Goal: Task Accomplishment & Management: Manage account settings

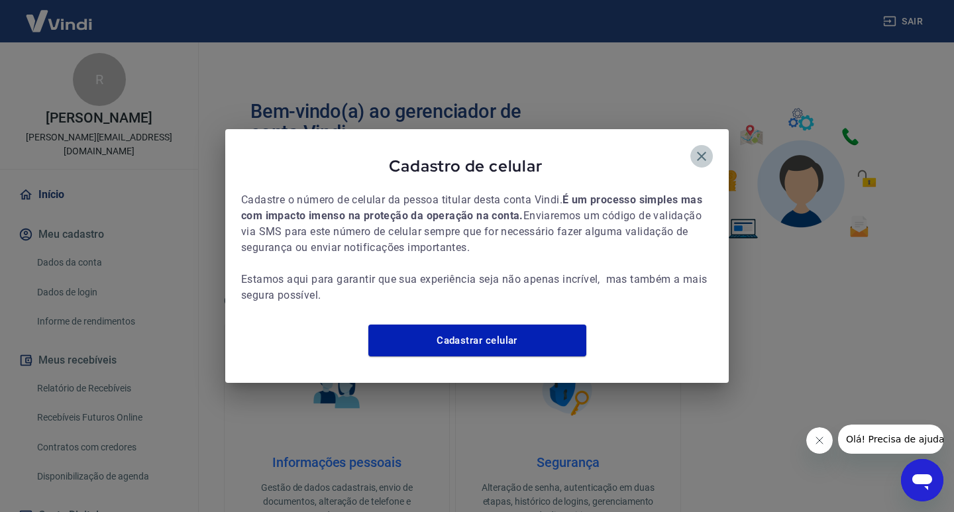
click at [702, 152] on icon "button" at bounding box center [701, 156] width 9 height 9
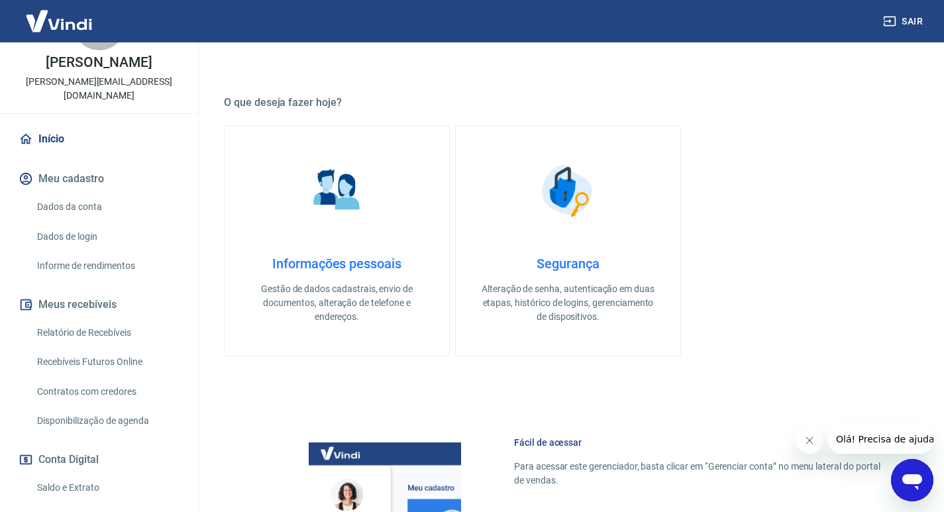
scroll to position [199, 0]
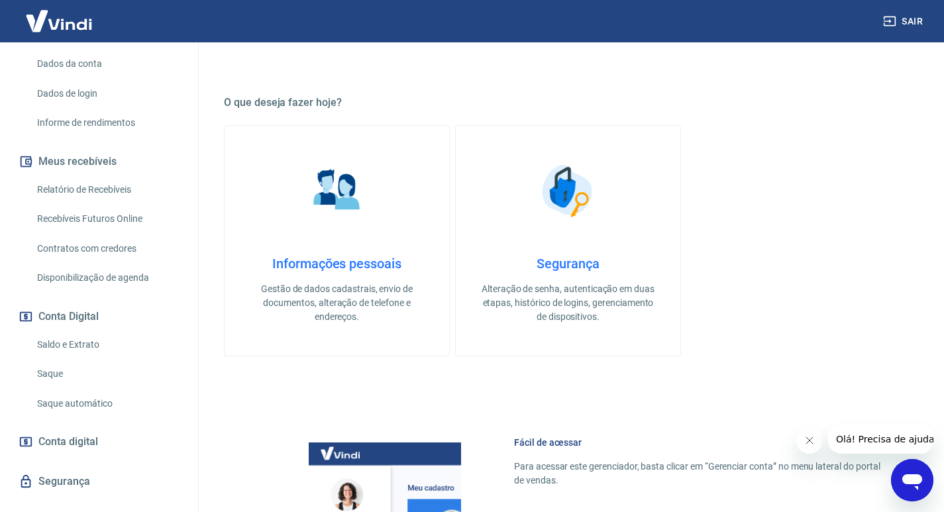
click at [58, 195] on link "Relatório de Recebíveis" at bounding box center [107, 189] width 150 height 27
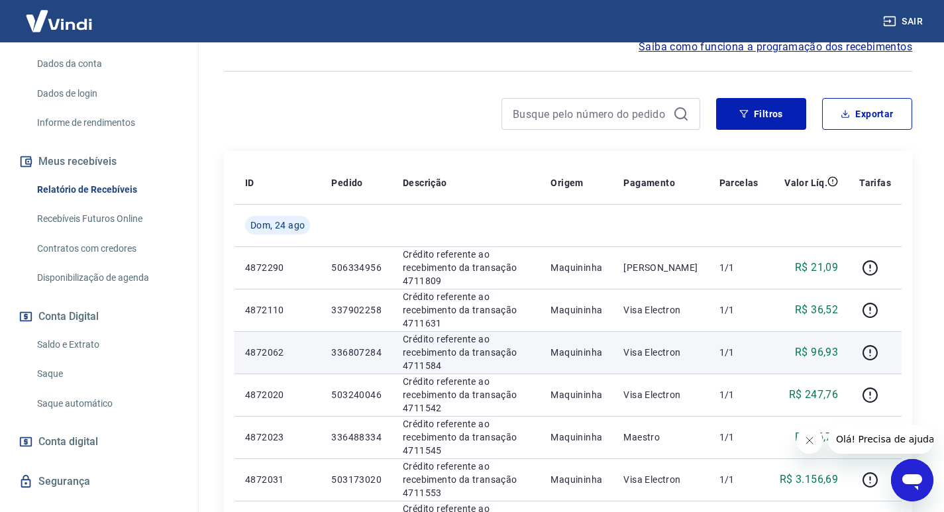
scroll to position [132, 0]
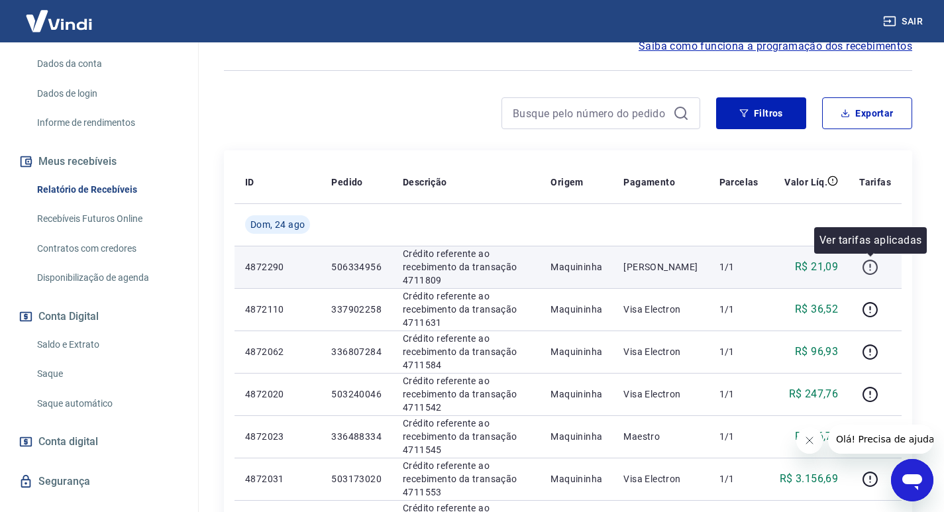
click at [875, 265] on icon "button" at bounding box center [870, 267] width 17 height 17
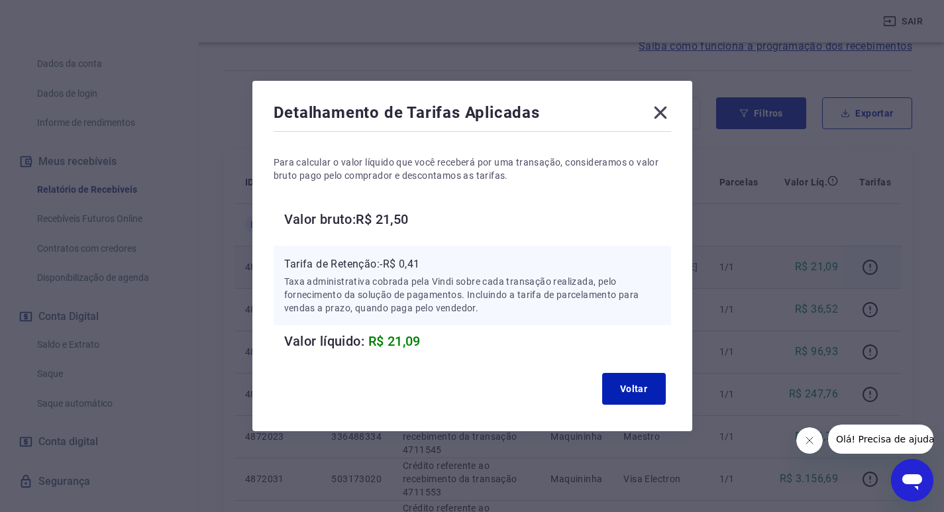
click at [664, 113] on icon at bounding box center [660, 113] width 13 height 13
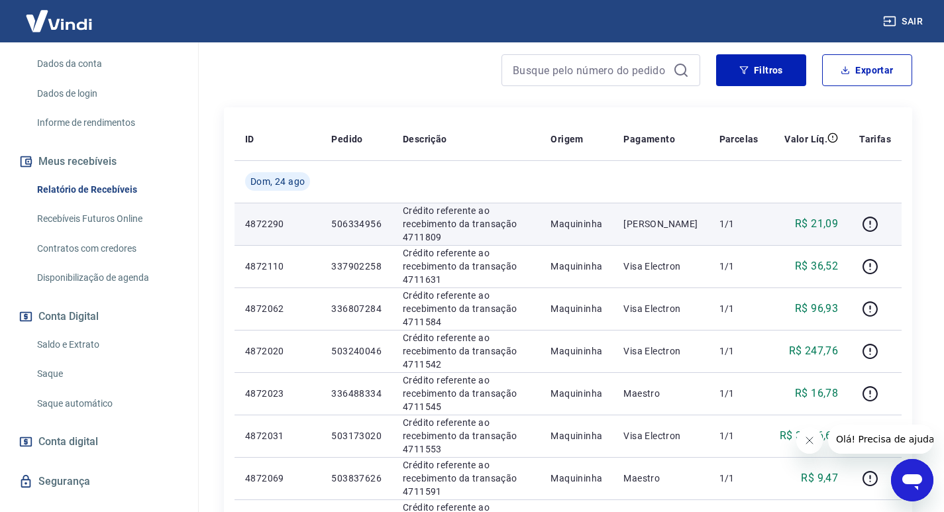
scroll to position [0, 0]
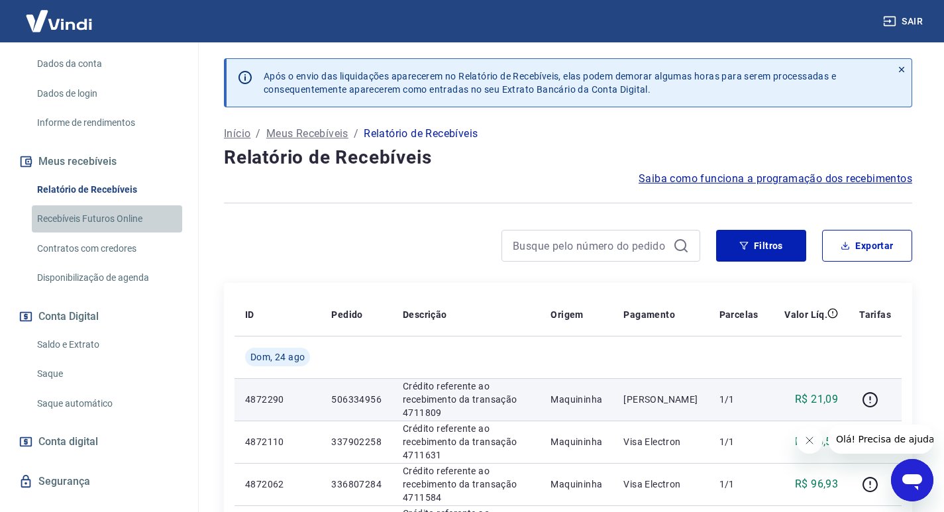
click at [114, 217] on link "Recebíveis Futuros Online" at bounding box center [107, 218] width 150 height 27
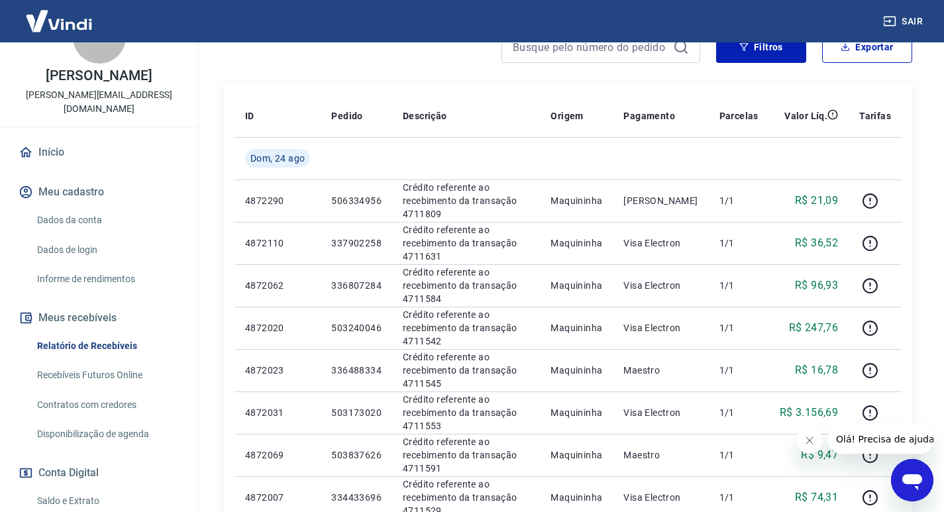
scroll to position [66, 0]
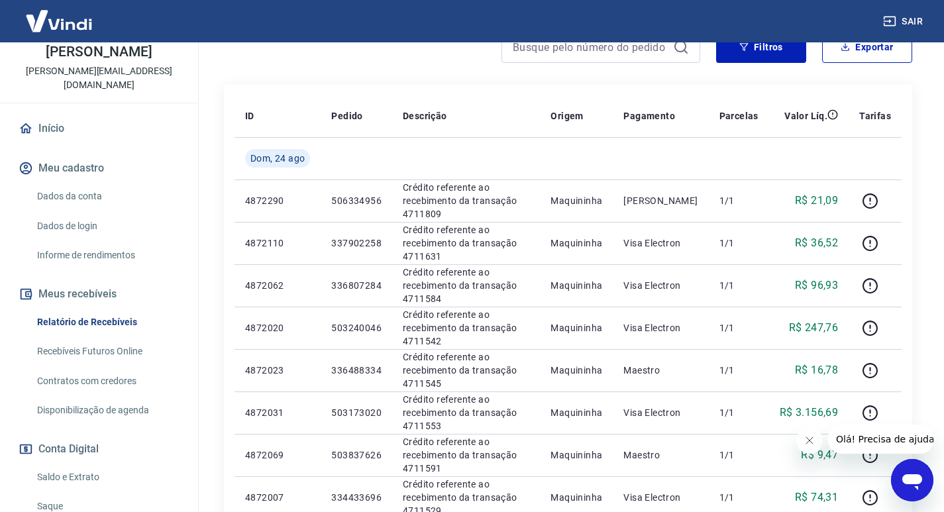
click at [113, 379] on link "Contratos com credores" at bounding box center [107, 381] width 150 height 27
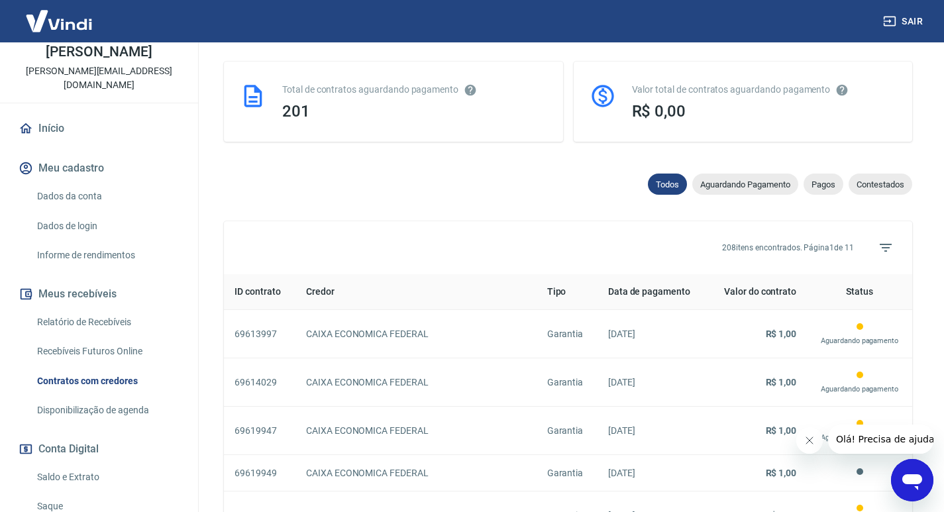
scroll to position [331, 0]
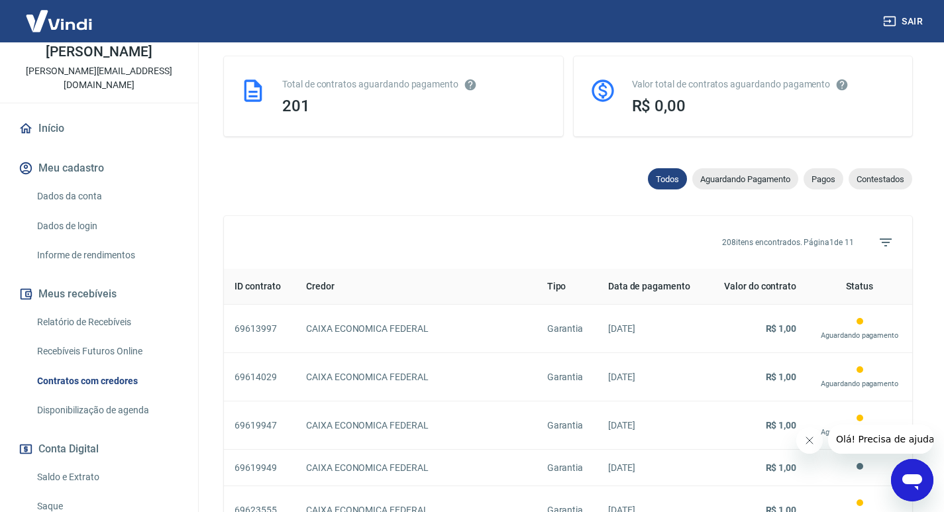
click at [99, 416] on link "Disponibilização de agenda" at bounding box center [107, 410] width 150 height 27
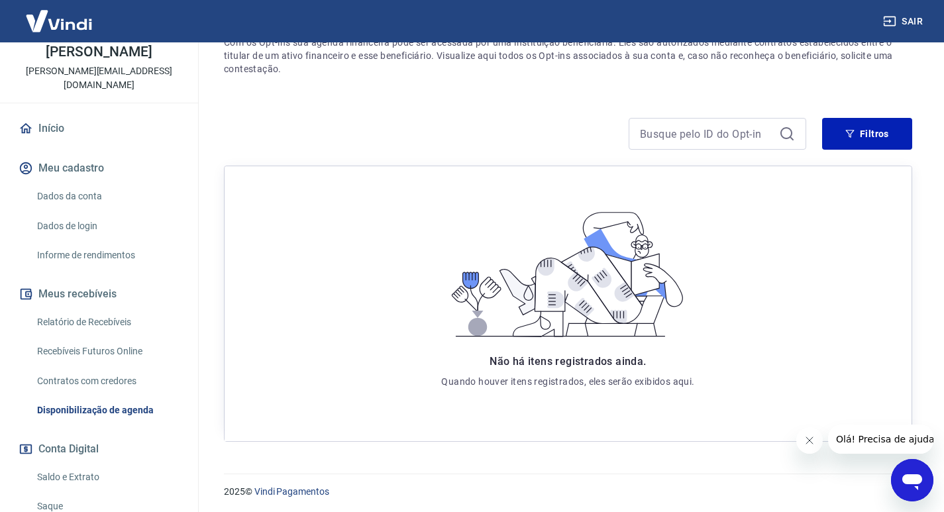
scroll to position [140, 0]
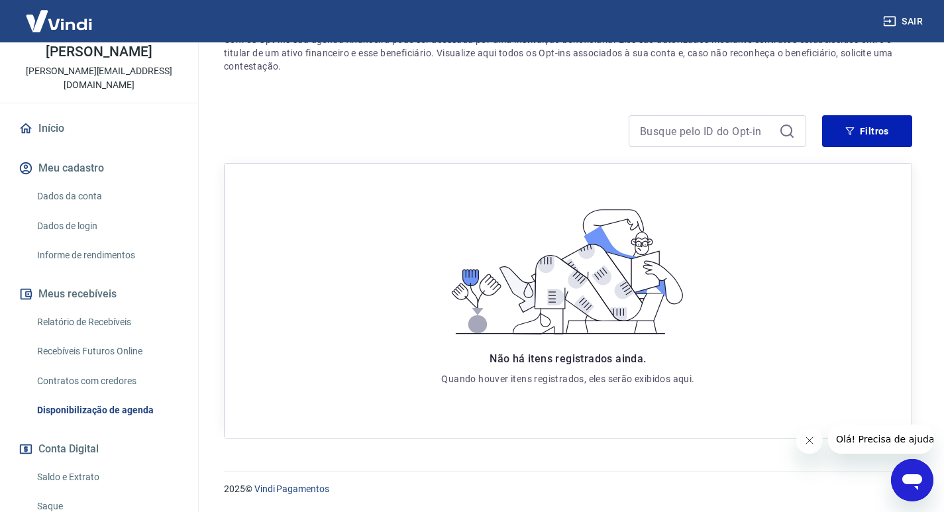
click at [101, 342] on link "Recebíveis Futuros Online" at bounding box center [107, 351] width 150 height 27
click at [72, 351] on link "Recebíveis Futuros Online" at bounding box center [107, 351] width 150 height 27
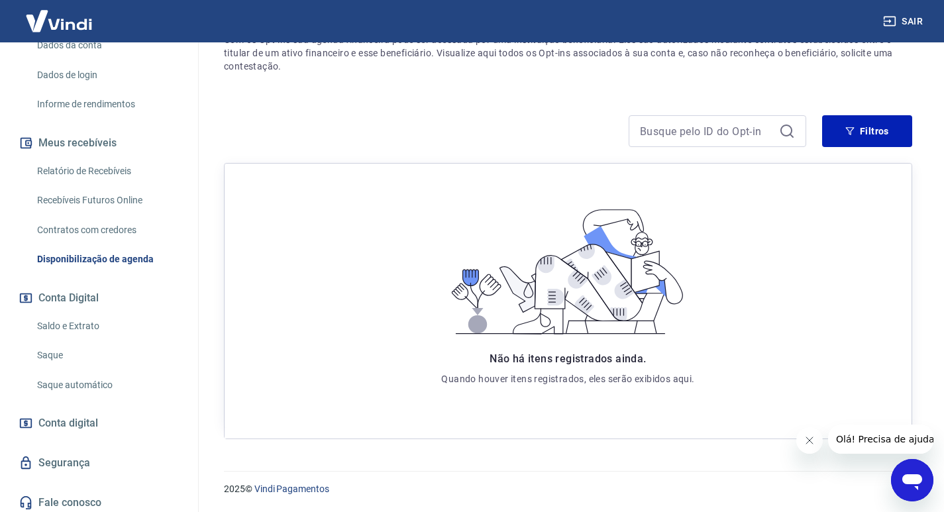
scroll to position [223, 0]
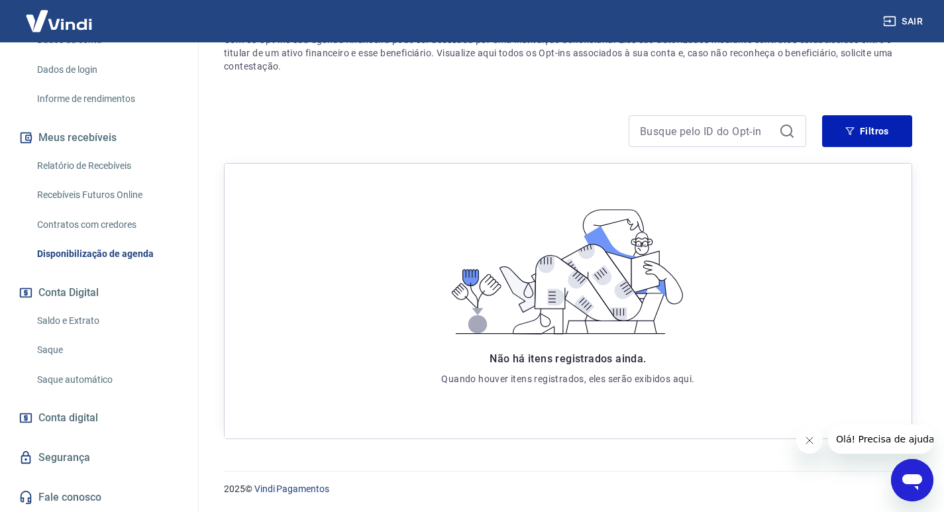
click at [109, 418] on link "Conta digital" at bounding box center [99, 417] width 166 height 29
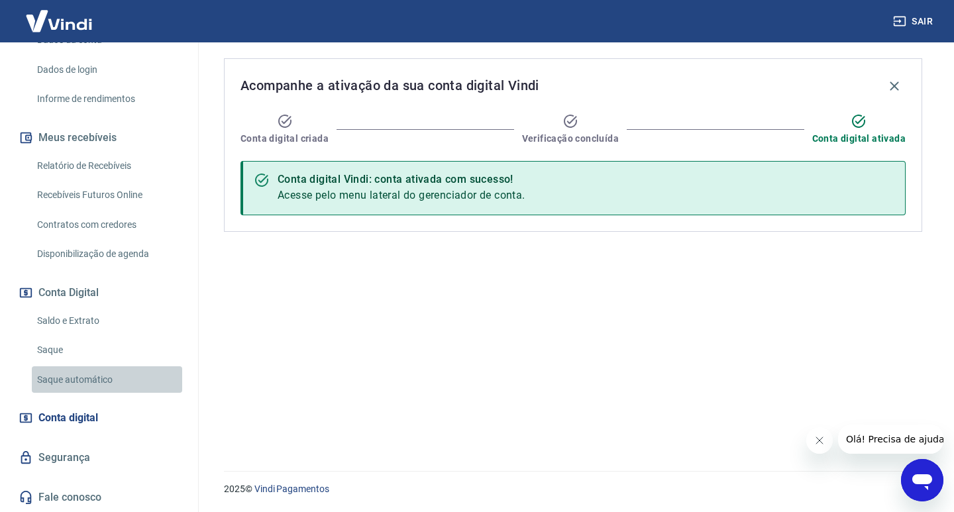
click at [115, 380] on link "Saque automático" at bounding box center [107, 379] width 150 height 27
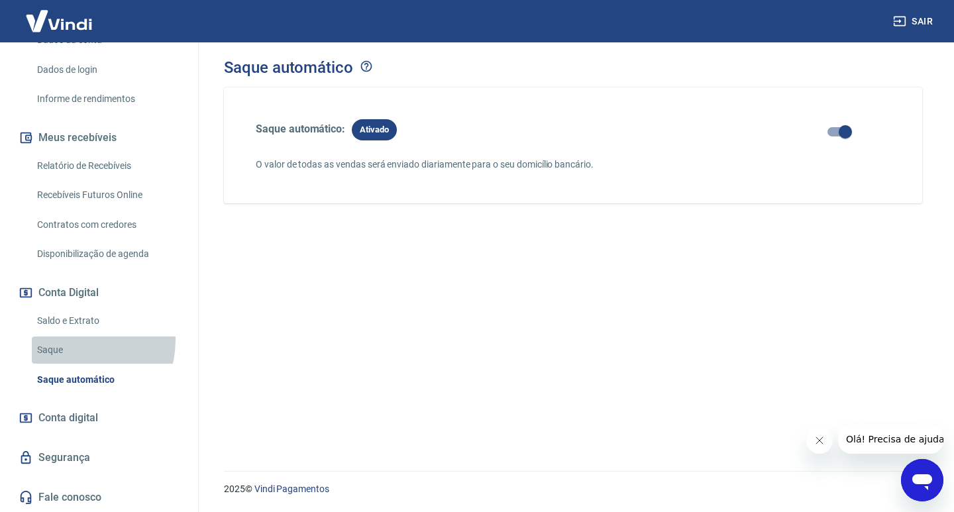
click at [75, 340] on link "Saque" at bounding box center [107, 350] width 150 height 27
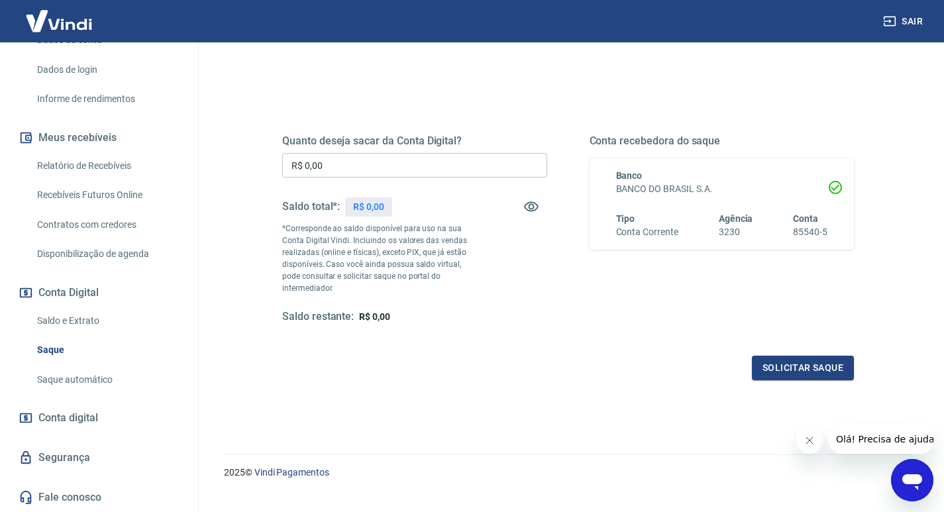
scroll to position [143, 0]
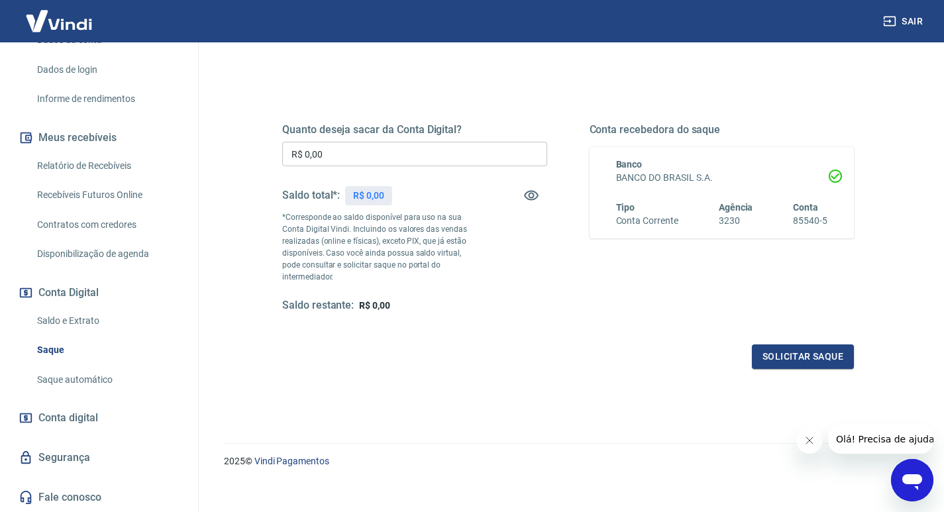
click at [75, 317] on link "Saldo e Extrato" at bounding box center [107, 320] width 150 height 27
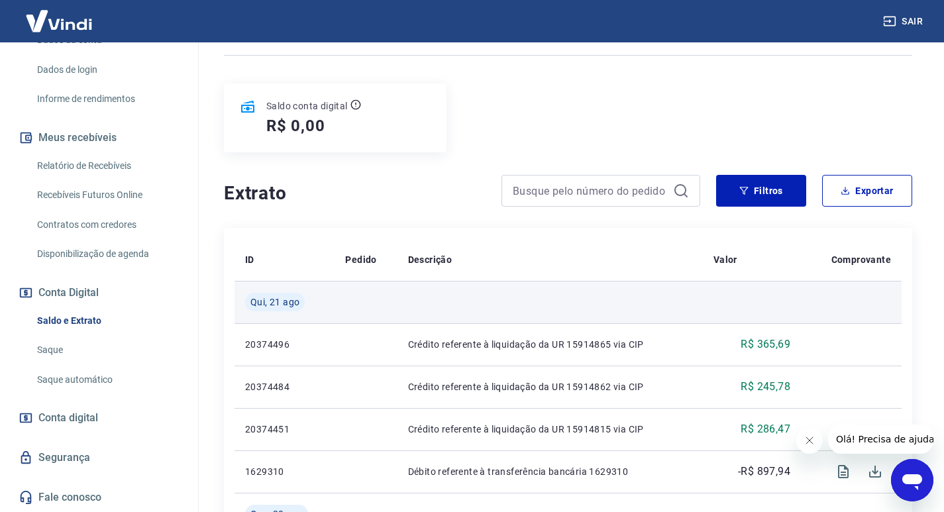
scroll to position [132, 0]
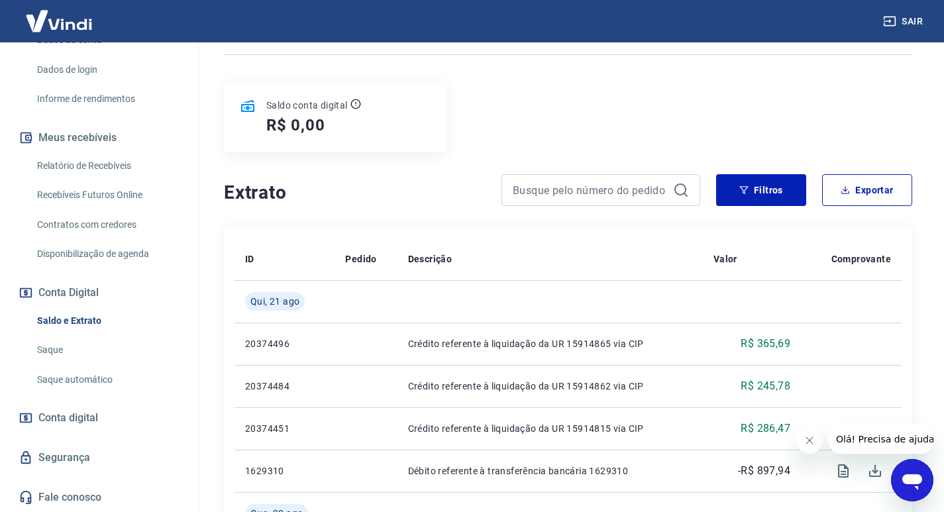
click at [56, 344] on link "Saque" at bounding box center [107, 350] width 150 height 27
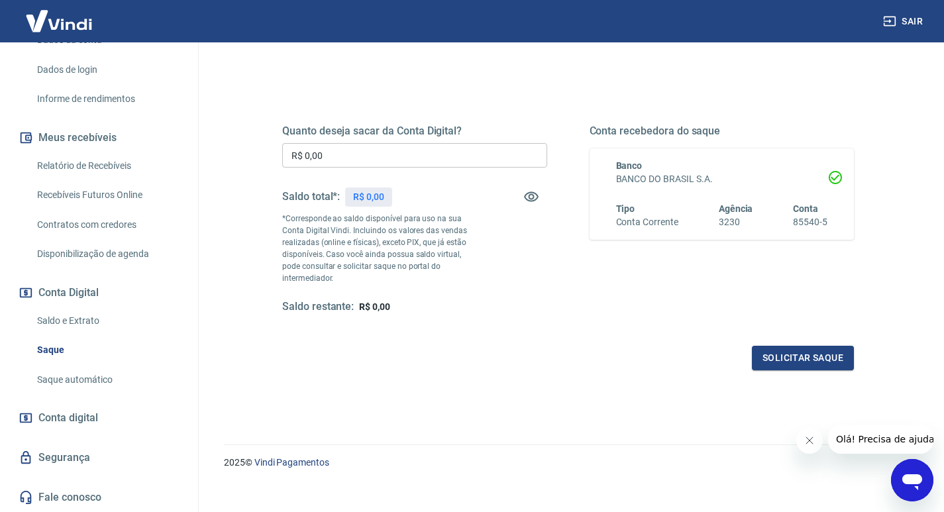
scroll to position [143, 0]
click at [564, 380] on div "Quanto deseja sacar da Conta Digital? R$ 0,00 ​ Saldo total*: R$ 0,00 *Correspo…" at bounding box center [568, 281] width 688 height 486
click at [66, 413] on span "Conta digital" at bounding box center [68, 418] width 60 height 19
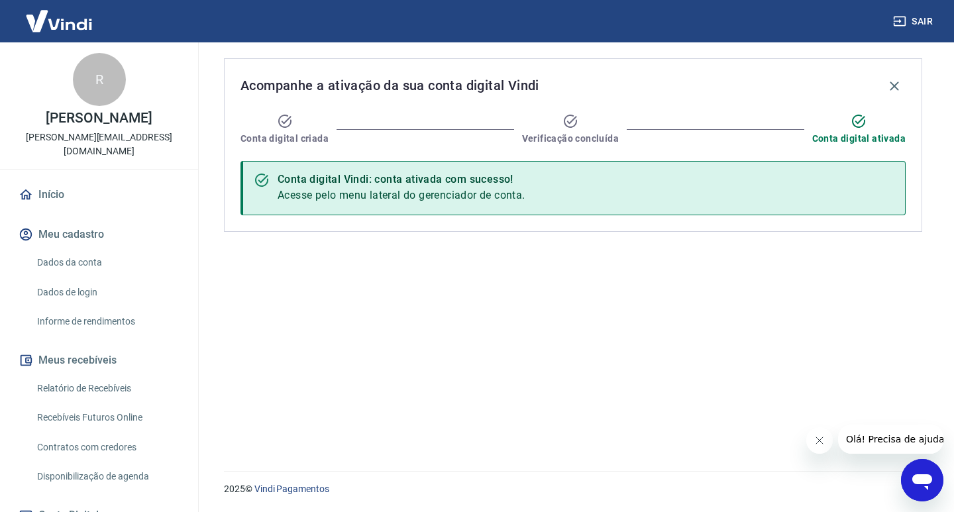
click at [74, 197] on link "Início" at bounding box center [99, 194] width 166 height 29
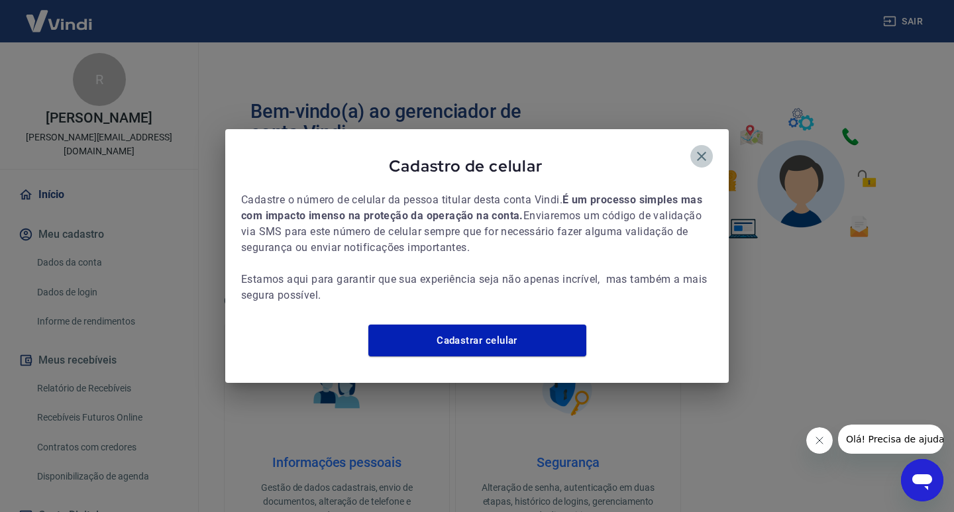
click at [705, 148] on icon "button" at bounding box center [702, 156] width 16 height 16
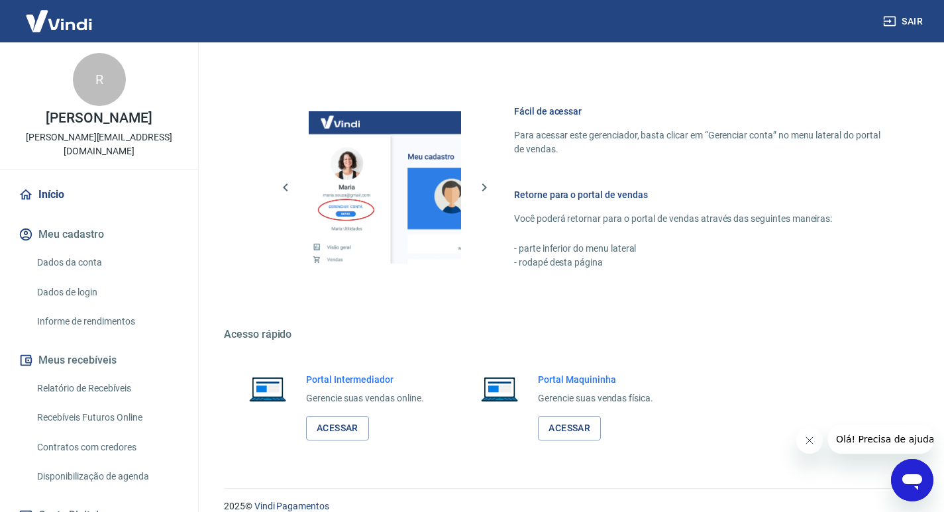
scroll to position [547, 0]
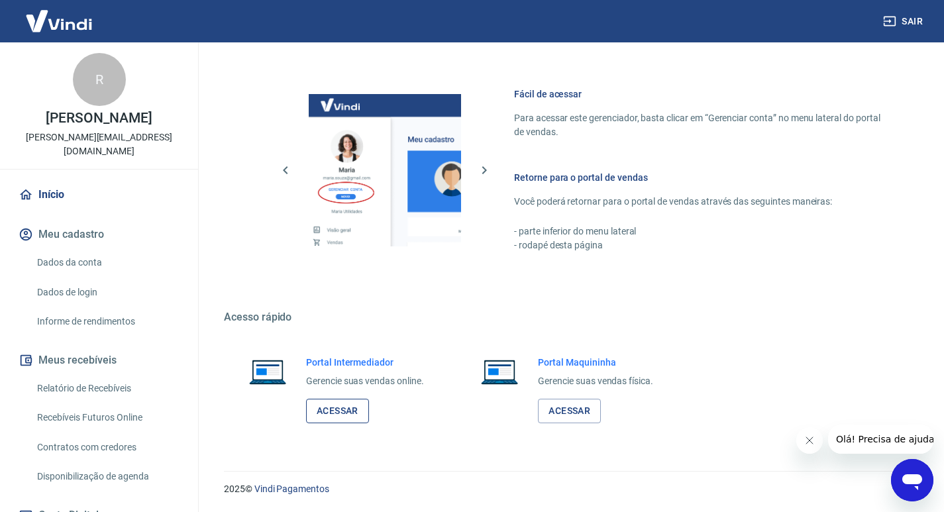
click at [352, 414] on link "Acessar" at bounding box center [337, 411] width 63 height 25
click at [569, 411] on link "Acessar" at bounding box center [569, 411] width 63 height 25
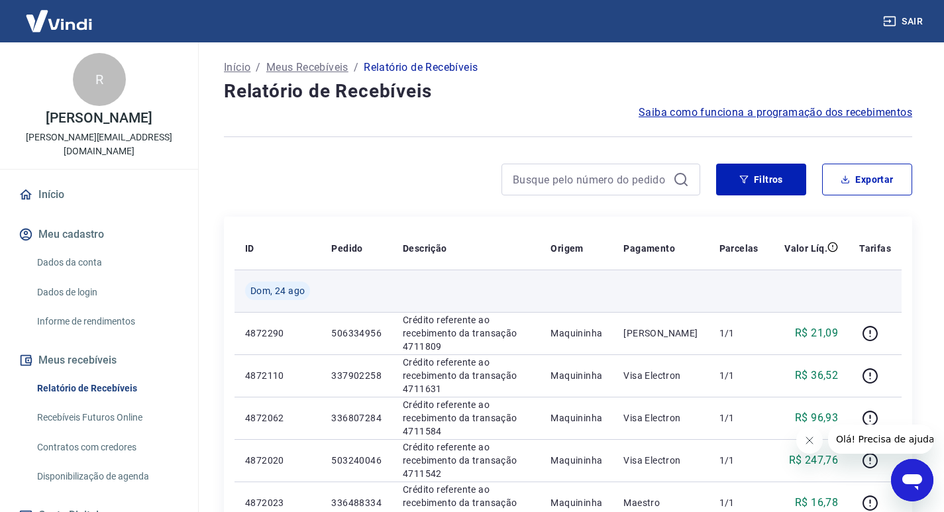
scroll to position [132, 0]
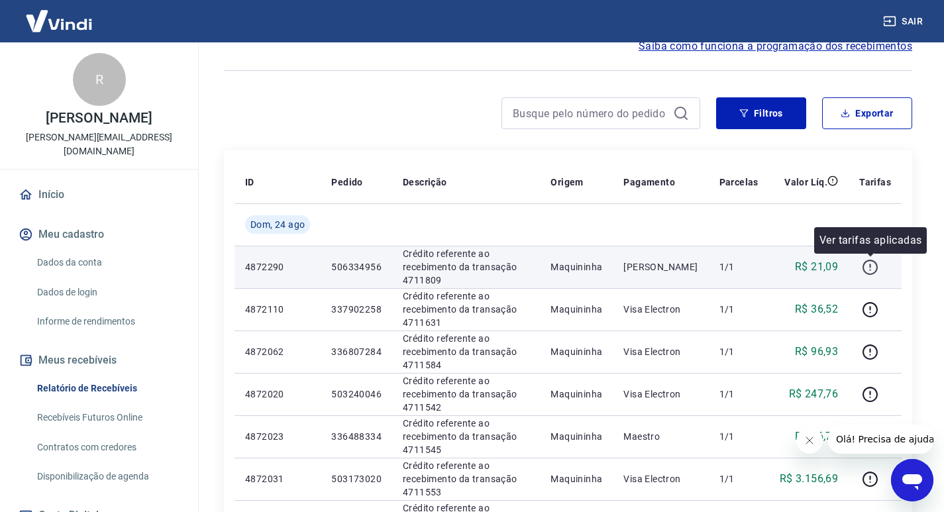
click at [871, 268] on icon "button" at bounding box center [870, 267] width 17 height 17
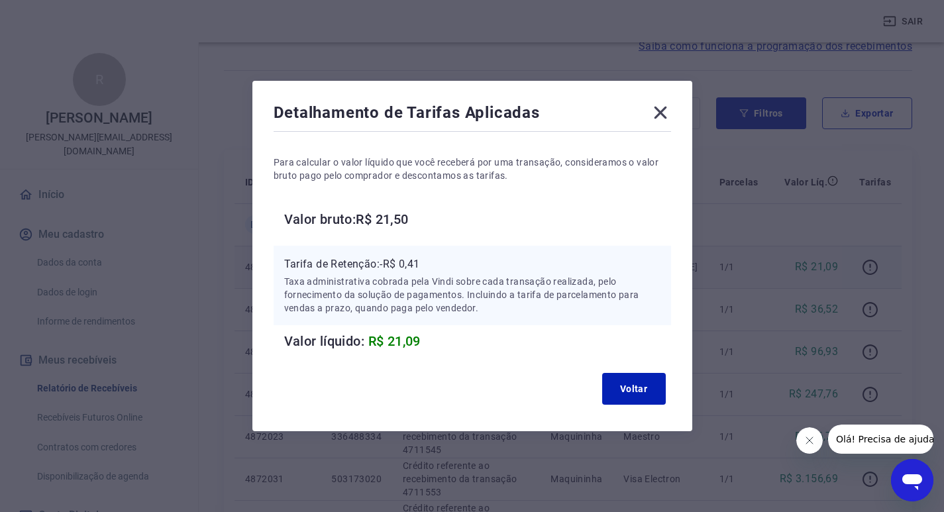
scroll to position [199, 0]
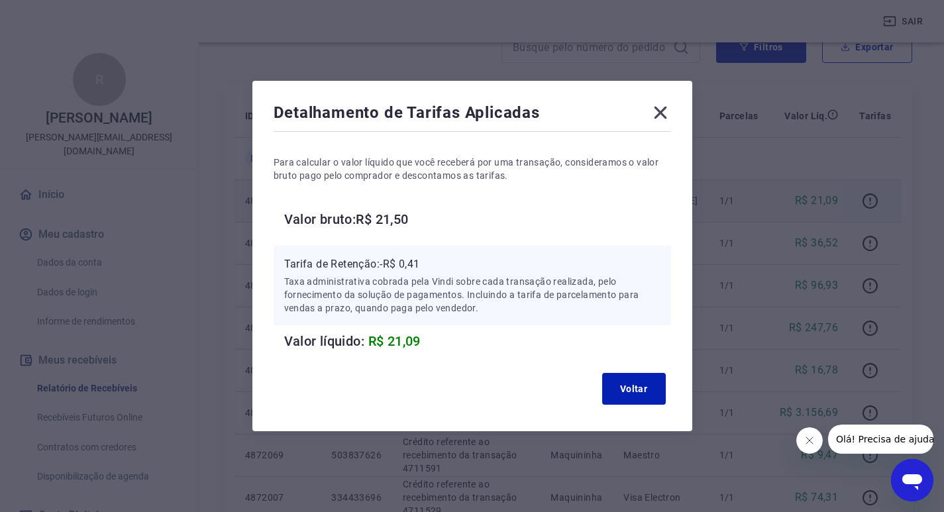
click at [666, 117] on icon at bounding box center [660, 113] width 13 height 13
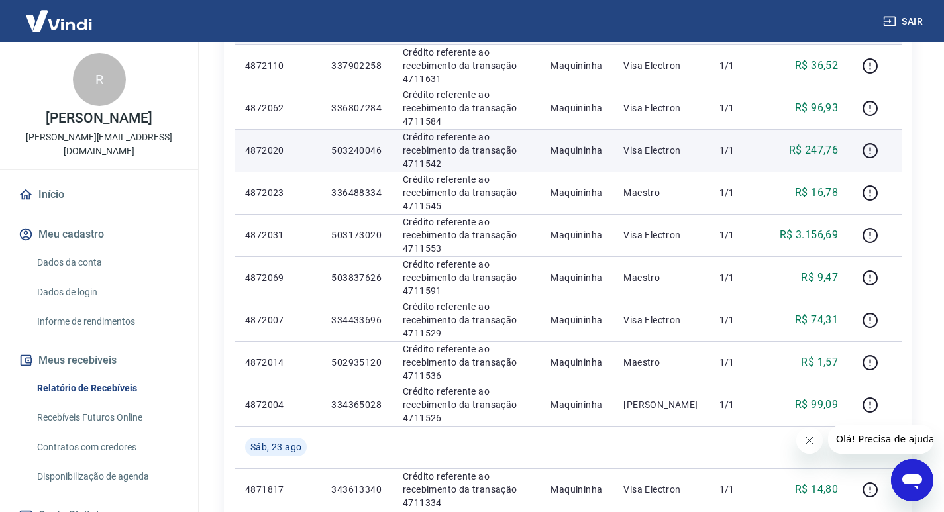
scroll to position [397, 0]
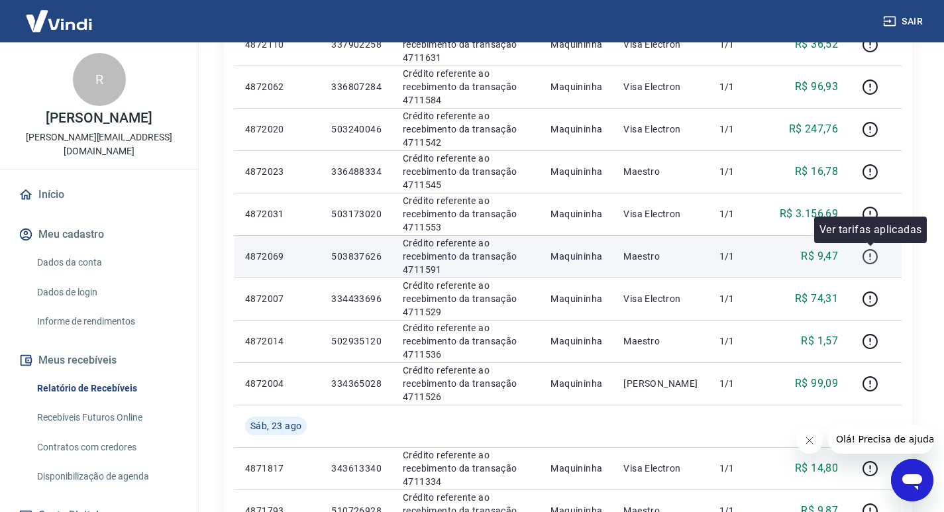
click at [868, 253] on icon "button" at bounding box center [870, 256] width 17 height 17
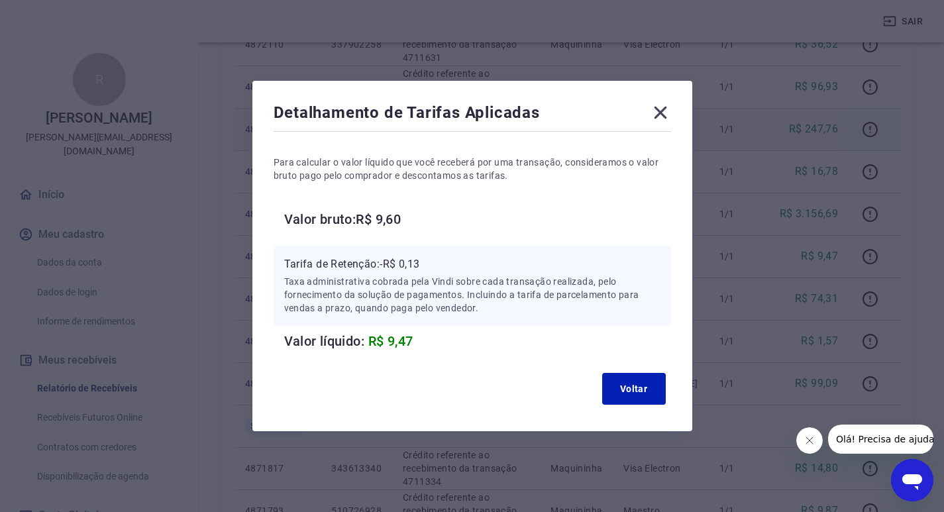
drag, startPoint x: 670, startPoint y: 111, endPoint x: 743, endPoint y: 115, distance: 72.4
click at [670, 111] on icon at bounding box center [660, 112] width 21 height 21
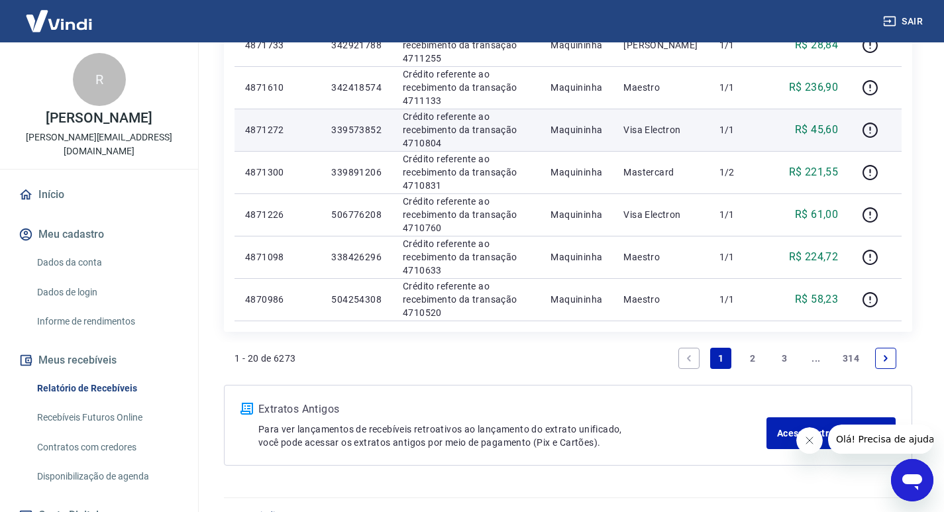
scroll to position [974, 0]
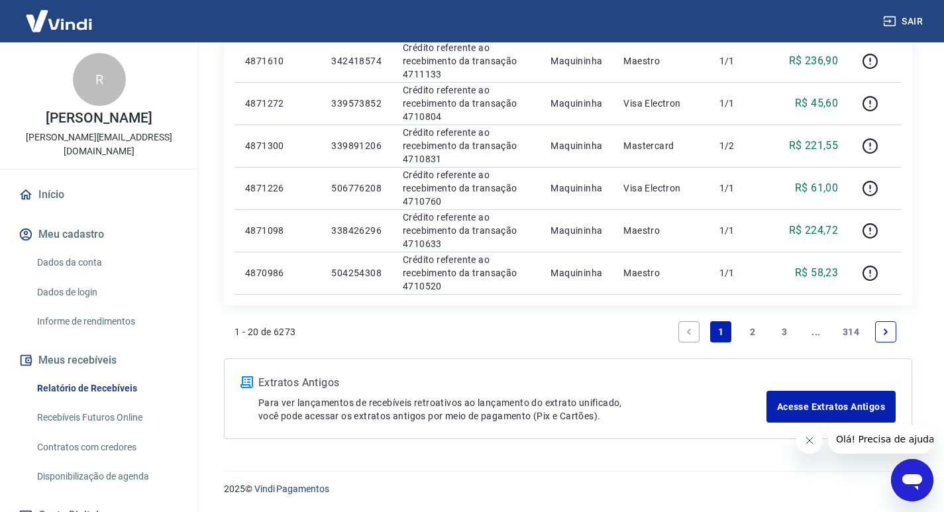
click at [889, 337] on link "Next page" at bounding box center [885, 331] width 21 height 21
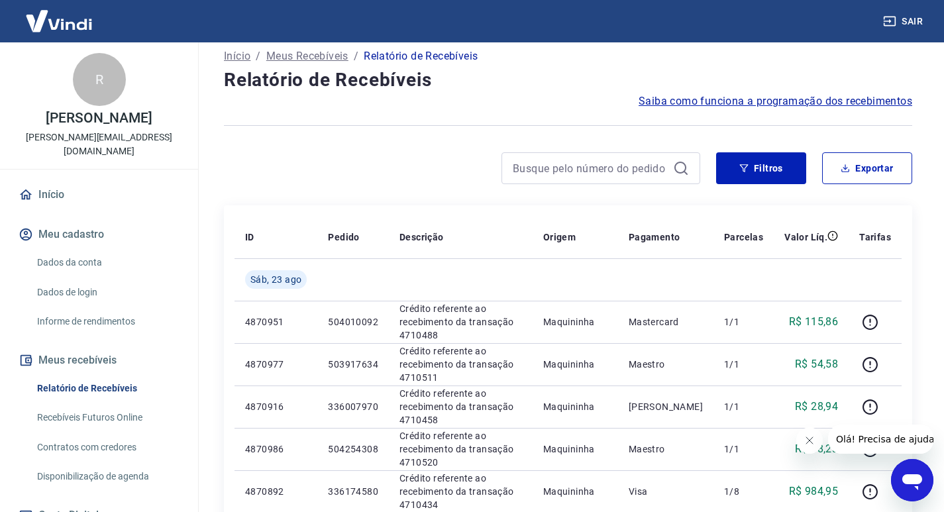
scroll to position [66, 0]
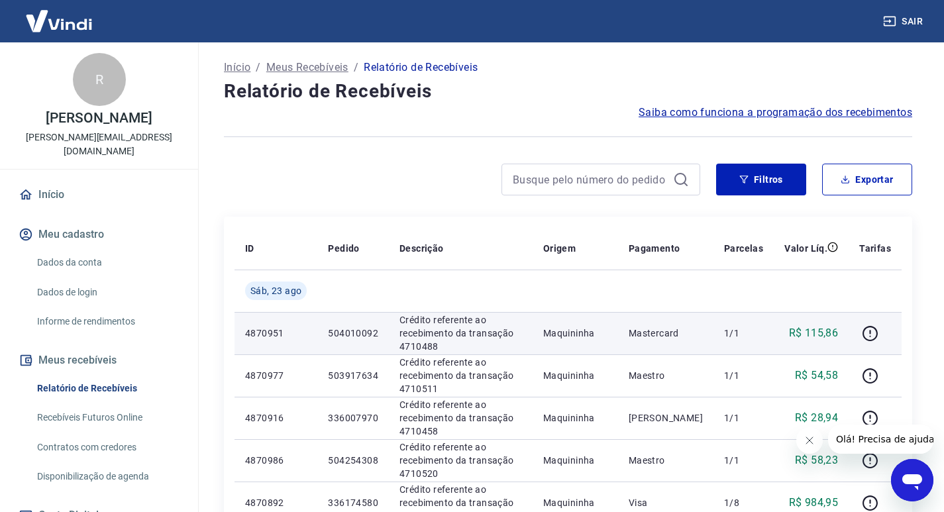
drag, startPoint x: 388, startPoint y: 279, endPoint x: 436, endPoint y: 336, distance: 74.7
click at [399, 297] on td at bounding box center [461, 291] width 144 height 42
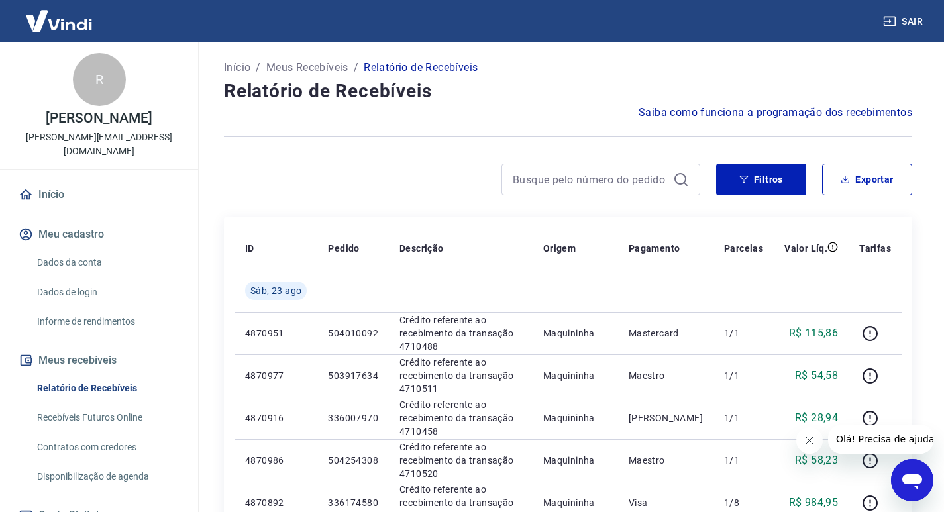
click at [394, 148] on div at bounding box center [568, 137] width 688 height 32
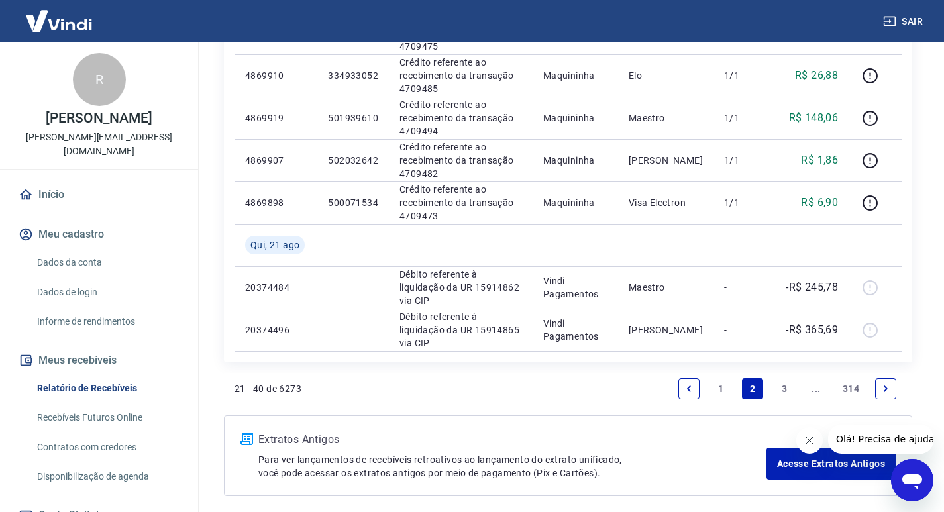
scroll to position [974, 0]
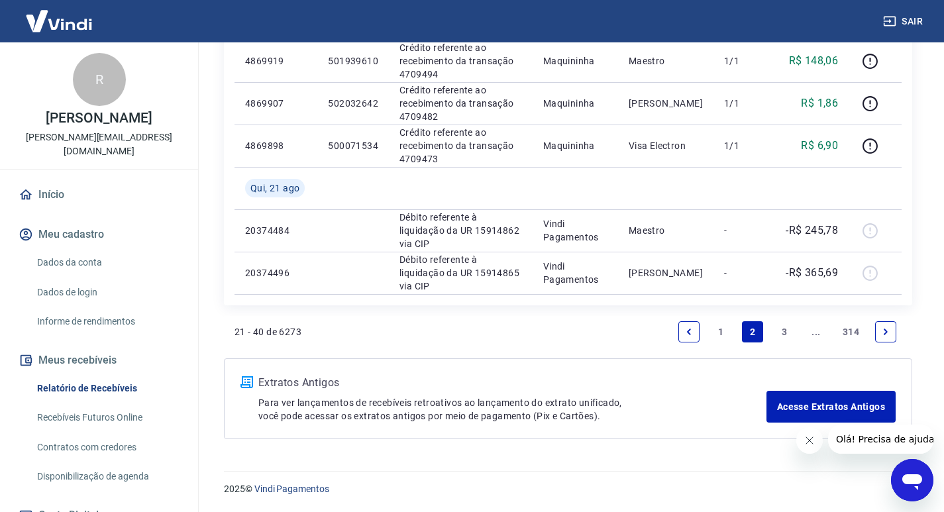
click at [720, 334] on link "1" at bounding box center [720, 331] width 21 height 21
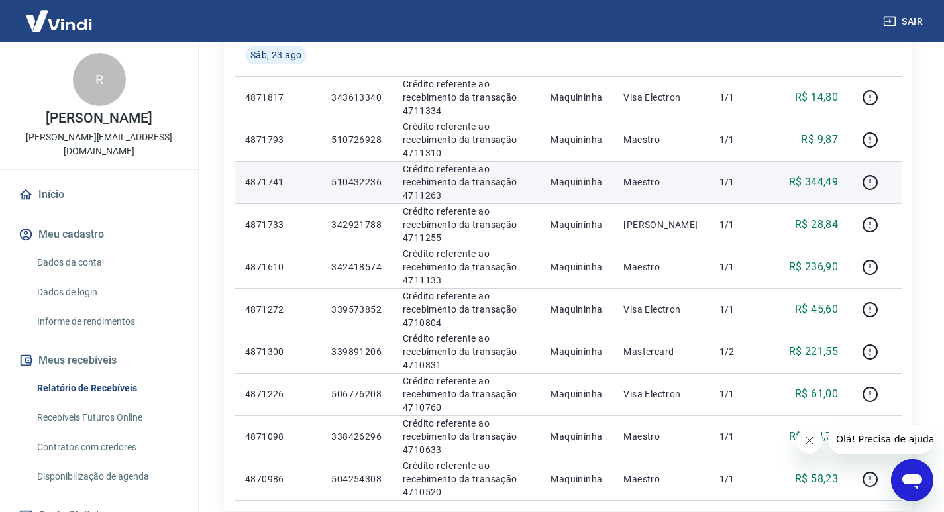
scroll to position [795, 0]
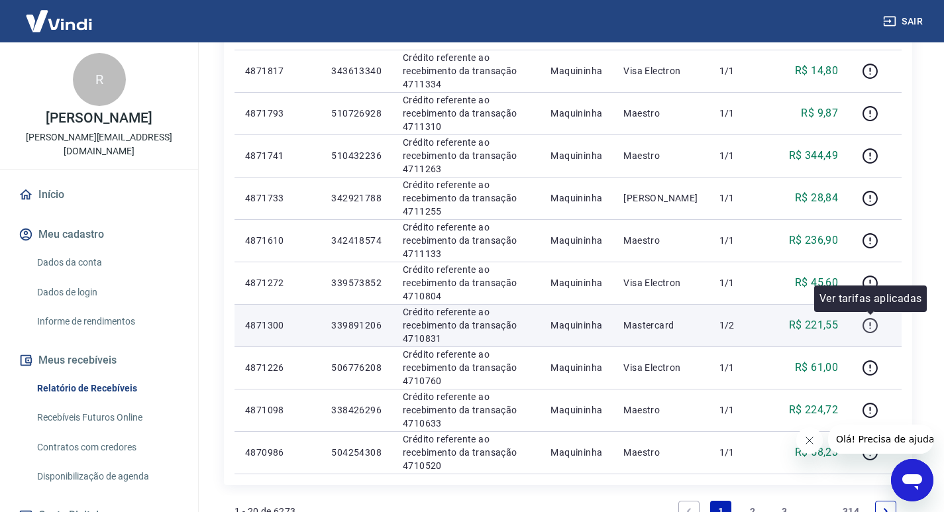
click at [866, 326] on icon "button" at bounding box center [870, 325] width 17 height 17
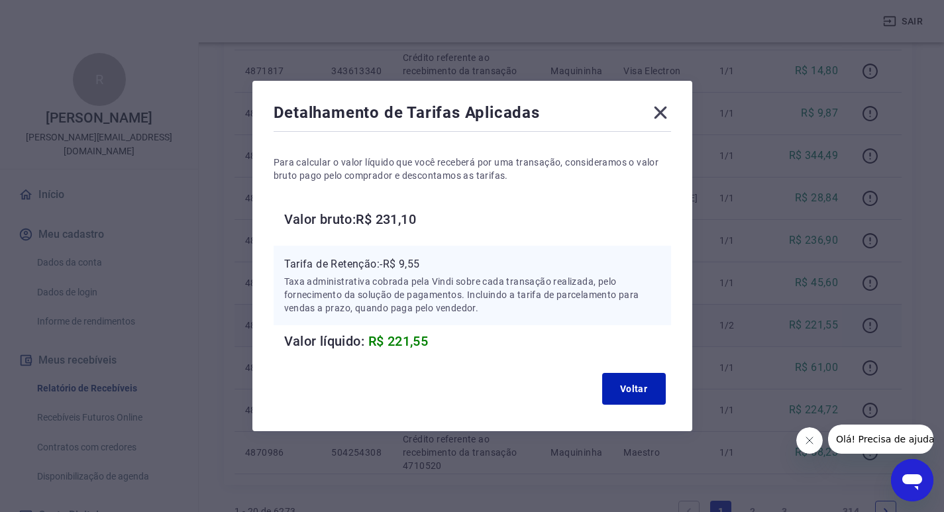
click at [662, 114] on icon at bounding box center [660, 113] width 13 height 13
